Goal: Information Seeking & Learning: Learn about a topic

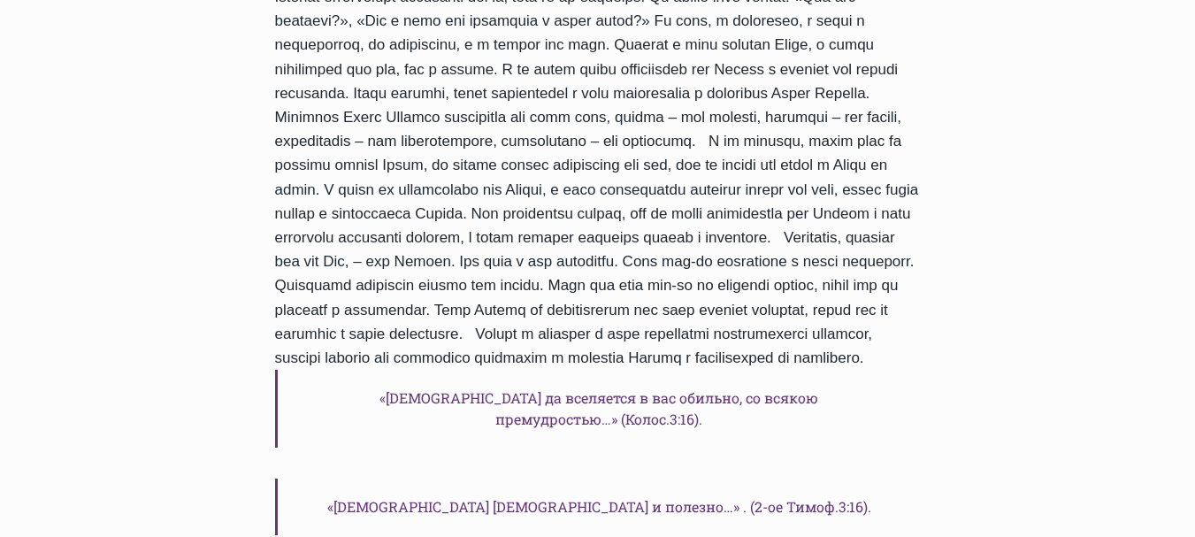
scroll to position [1554, 0]
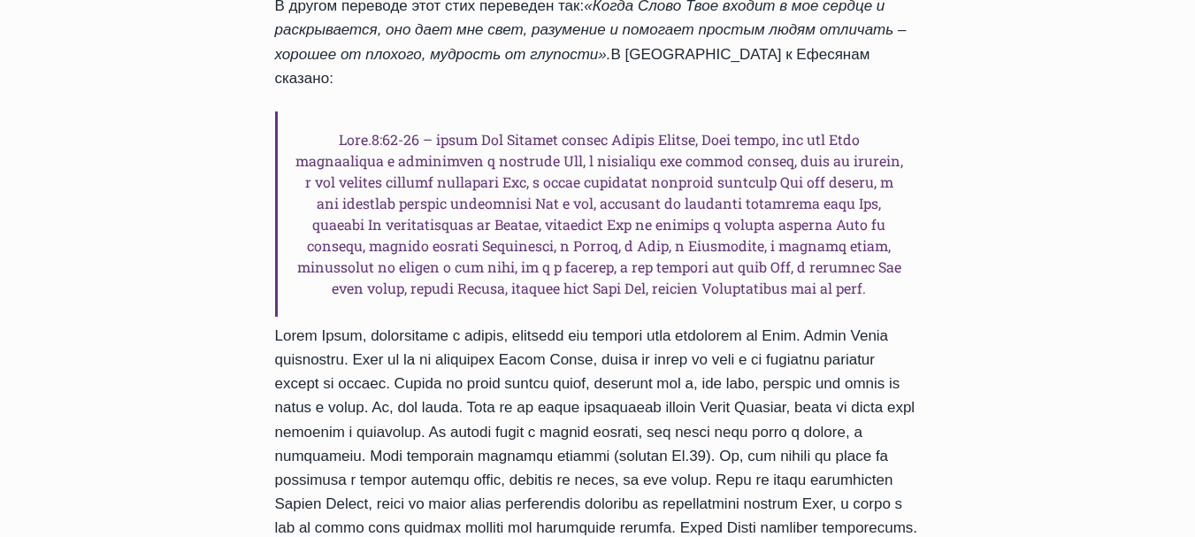
scroll to position [1265, 0]
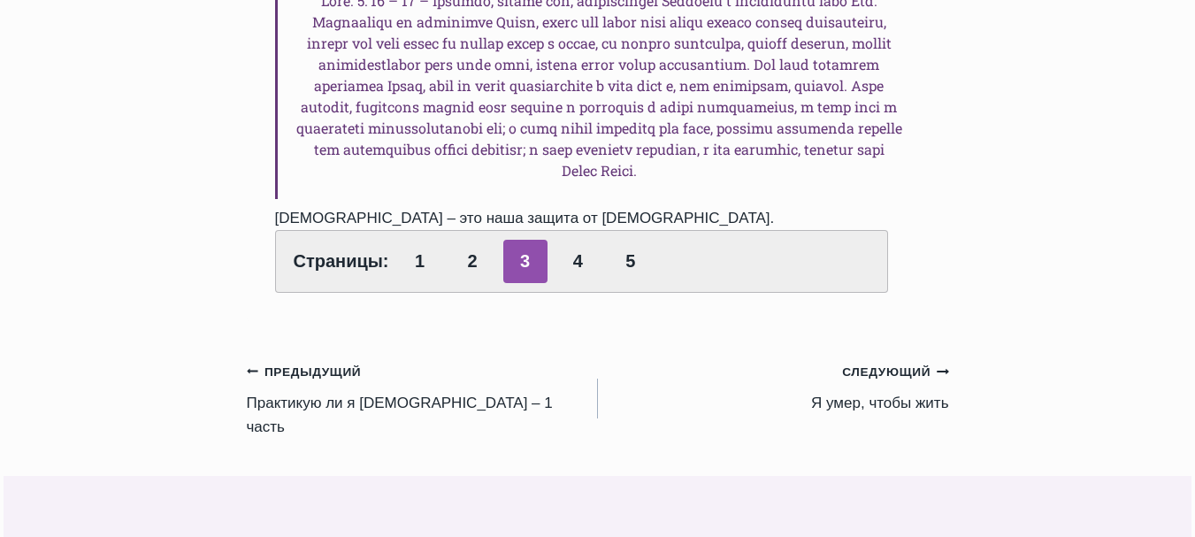
scroll to position [2052, 0]
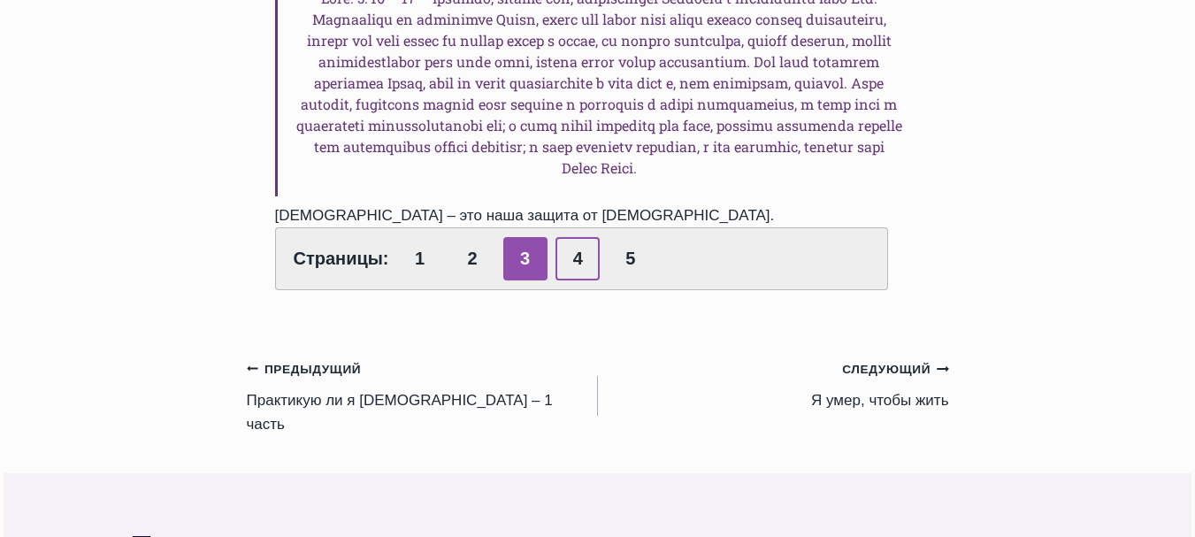
click at [573, 237] on link "4" at bounding box center [577, 258] width 44 height 43
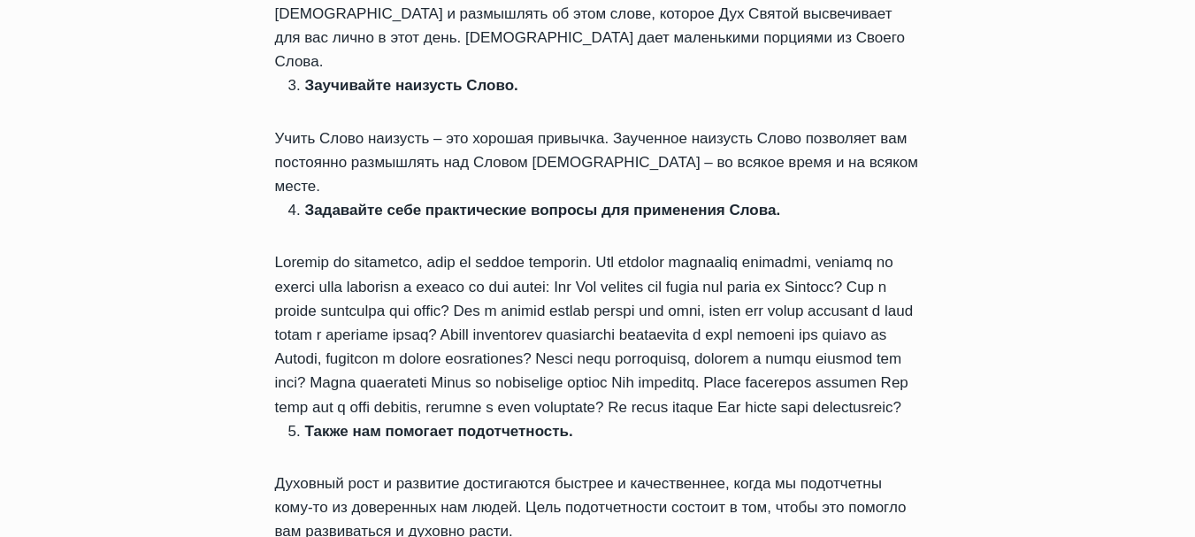
scroll to position [1319, 0]
